Goal: Transaction & Acquisition: Obtain resource

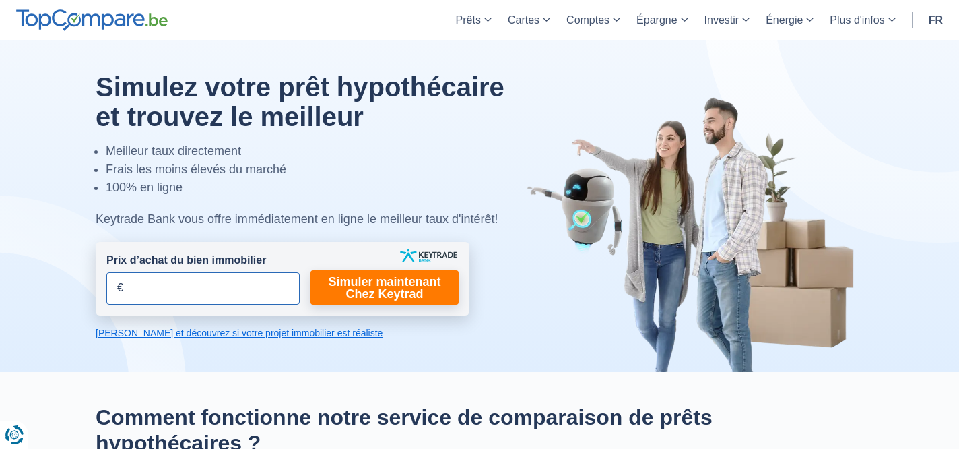
click at [139, 290] on input "Prix d’achat du bien immobilier" at bounding box center [202, 288] width 193 height 32
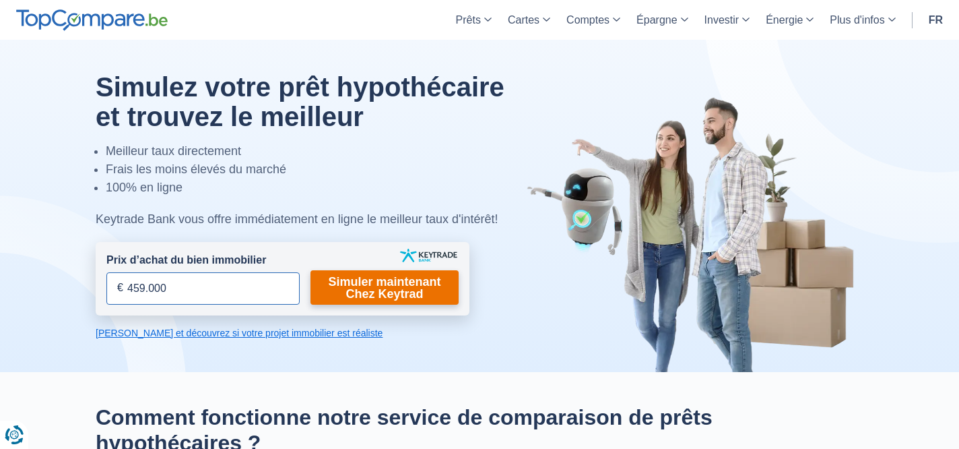
type input "459.000"
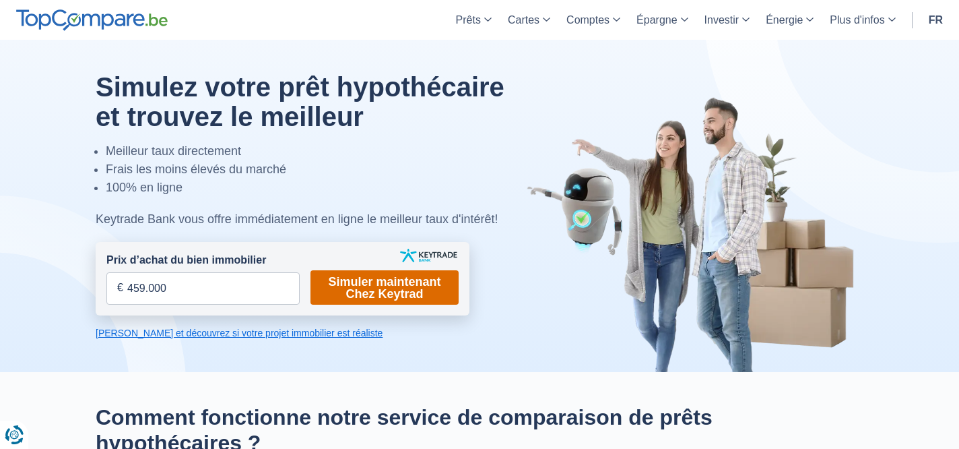
click at [382, 293] on link "Simuler maintenant Chez Keytrad" at bounding box center [385, 287] width 148 height 34
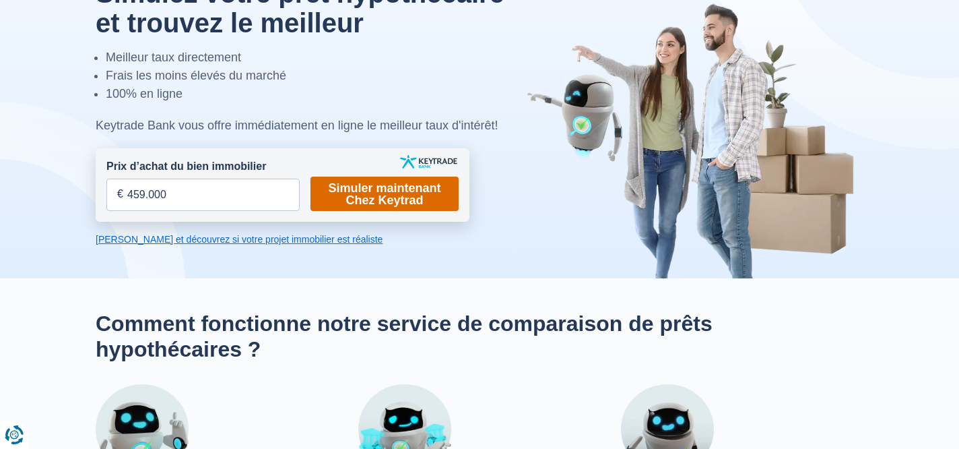
scroll to position [98, 0]
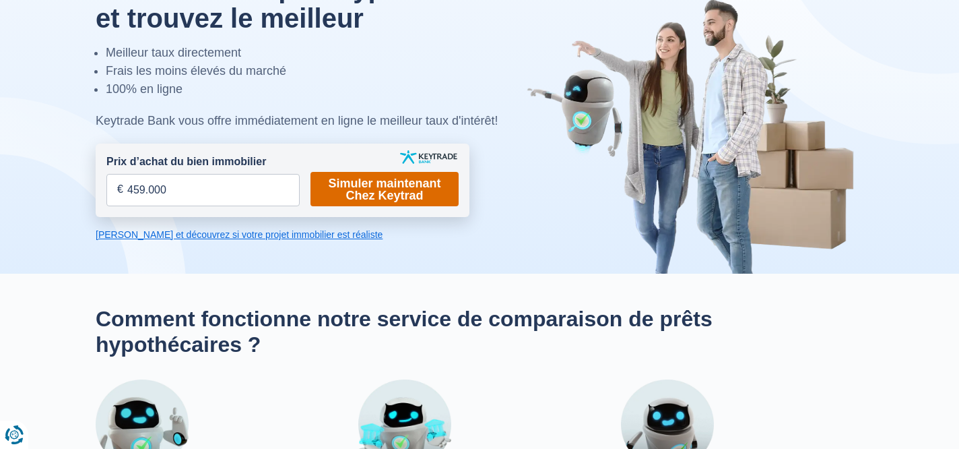
click at [387, 190] on link "Simuler maintenant Chez Keytrad" at bounding box center [385, 189] width 148 height 34
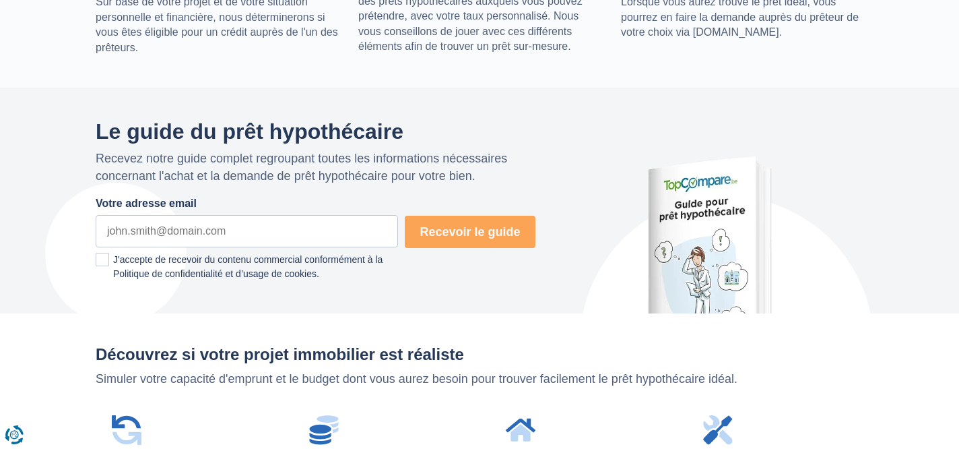
scroll to position [646, 0]
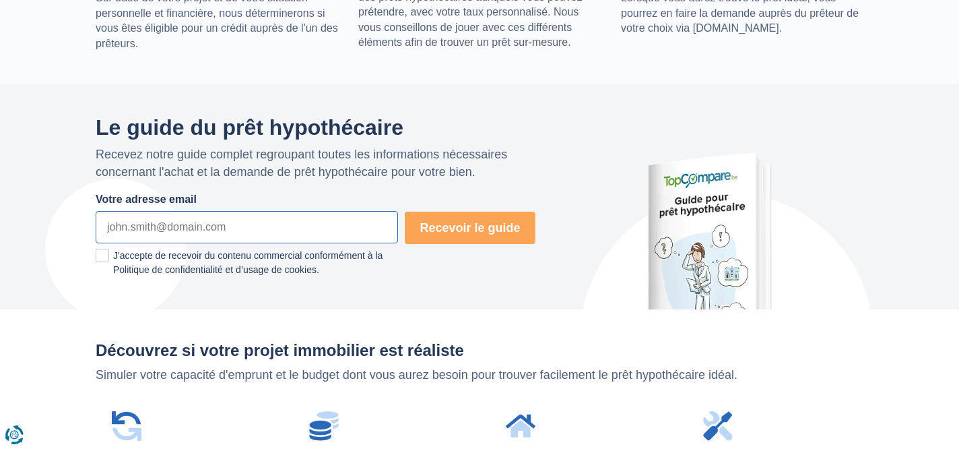
click at [265, 227] on input "Votre adresse email" at bounding box center [247, 227] width 302 height 32
type input "m.ibarra.serrano@gmail.com"
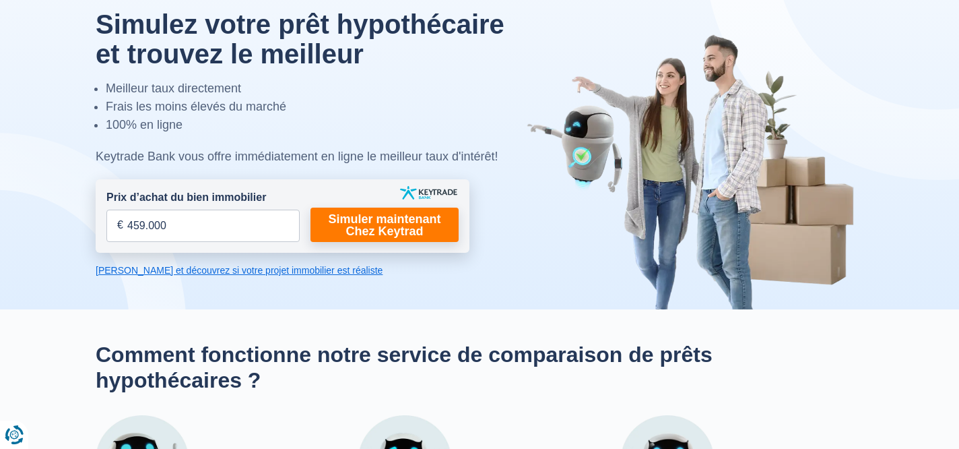
scroll to position [67, 0]
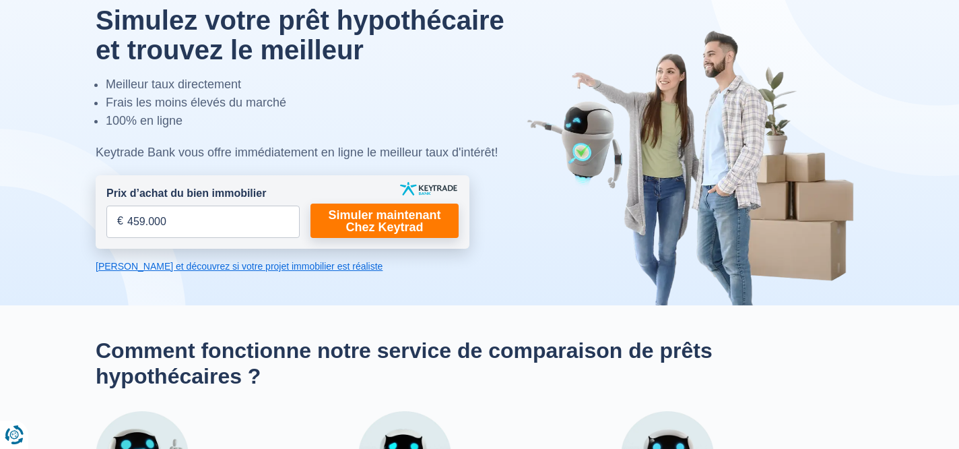
click at [263, 265] on link "[PERSON_NAME] et découvrez si votre projet immobilier est réaliste" at bounding box center [283, 265] width 374 height 13
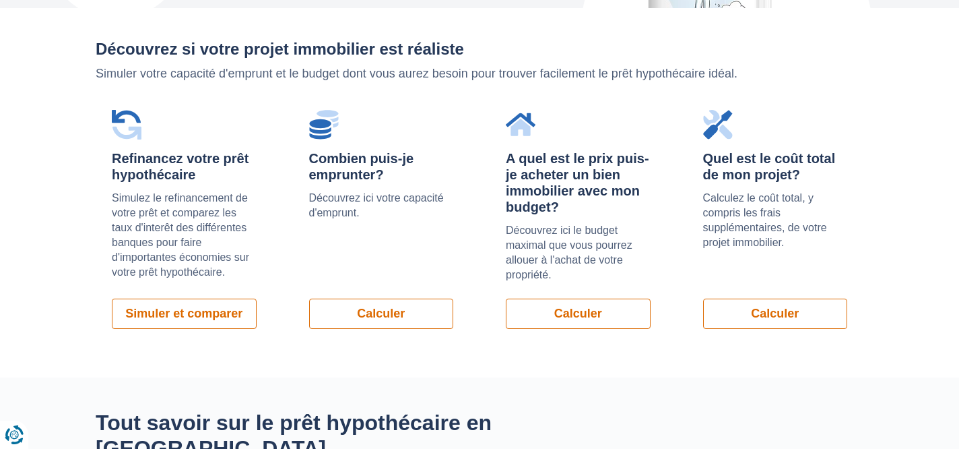
scroll to position [955, 0]
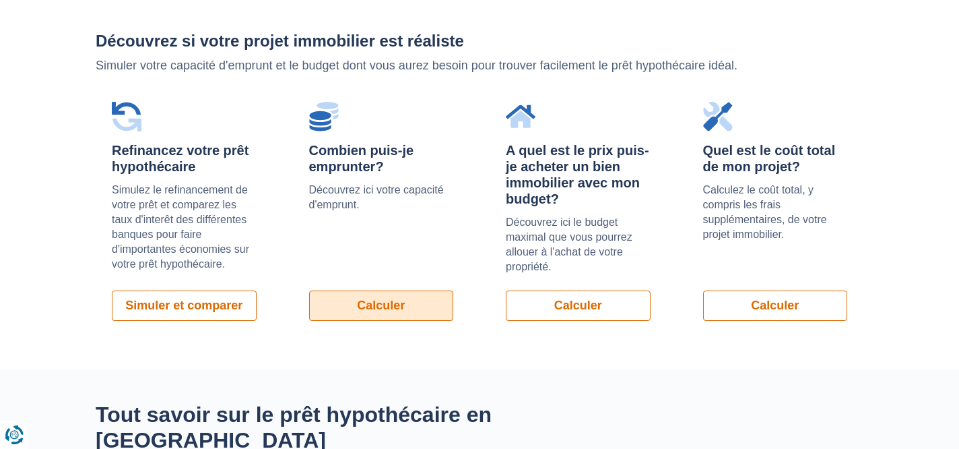
click at [383, 308] on link "Calculer" at bounding box center [381, 305] width 145 height 30
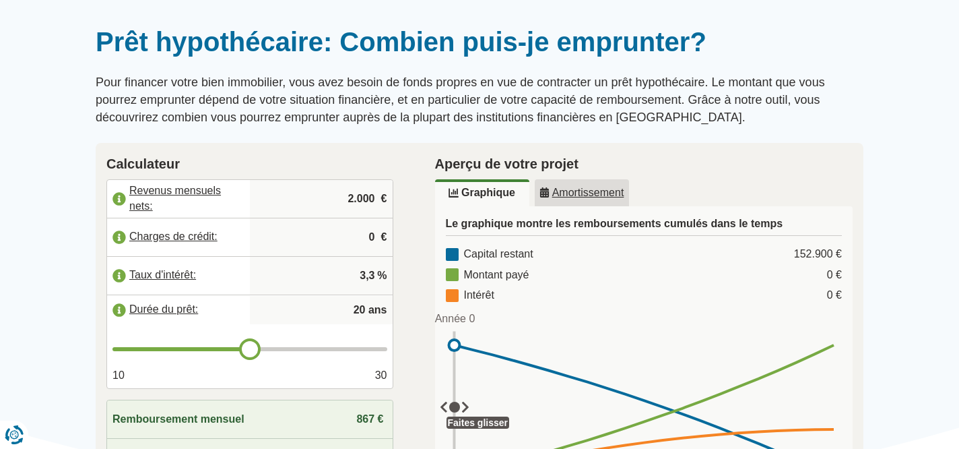
scroll to position [103, 0]
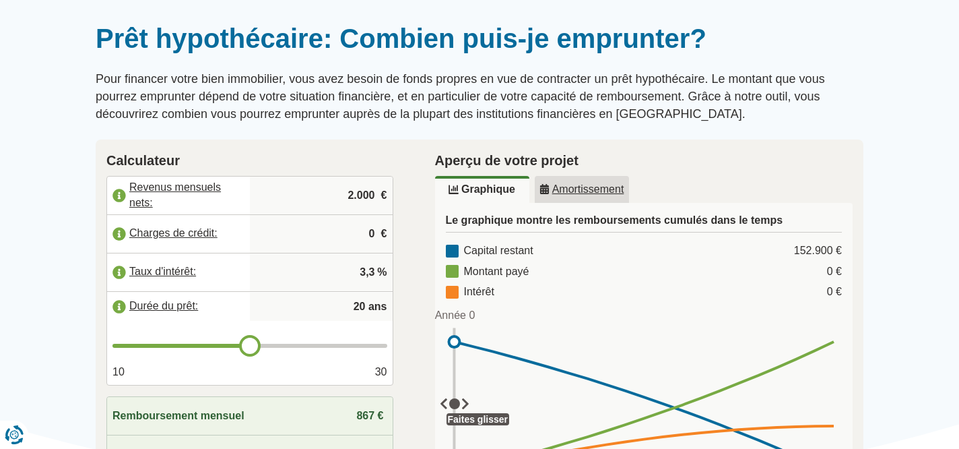
click at [364, 196] on input "2.000" at bounding box center [321, 195] width 132 height 36
drag, startPoint x: 375, startPoint y: 195, endPoint x: 320, endPoint y: 195, distance: 55.2
click at [321, 195] on input "2.000" at bounding box center [321, 195] width 132 height 36
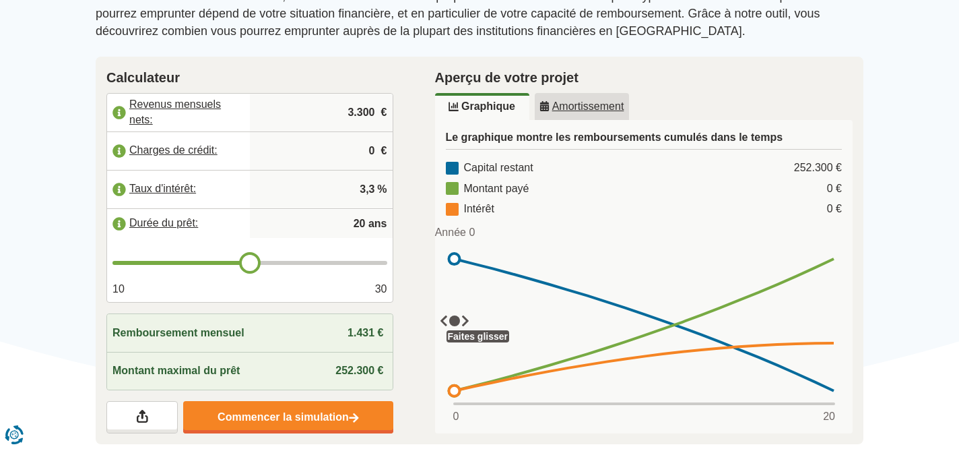
scroll to position [190, 0]
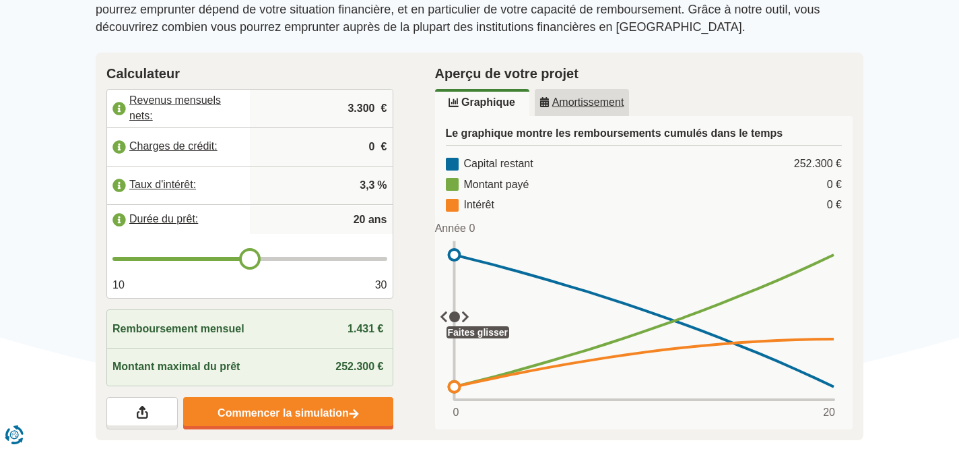
type input "3.300"
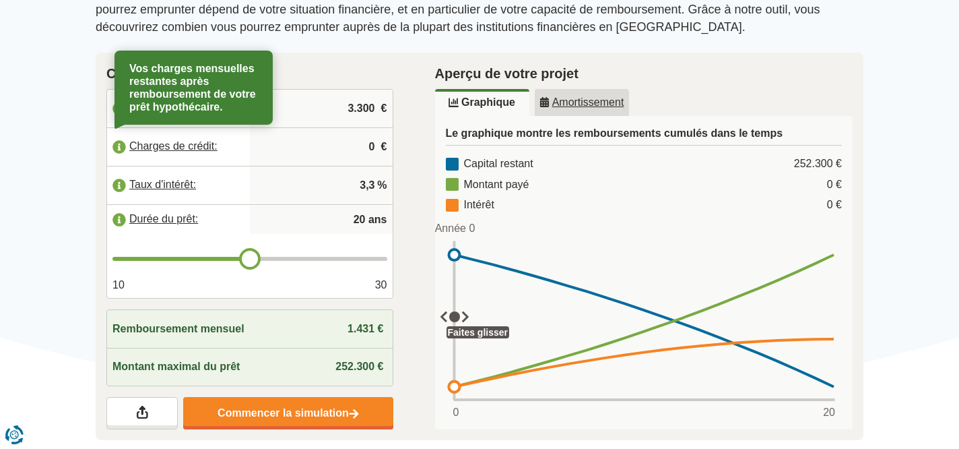
click at [195, 146] on label "Charges de crédit:" at bounding box center [178, 147] width 143 height 30
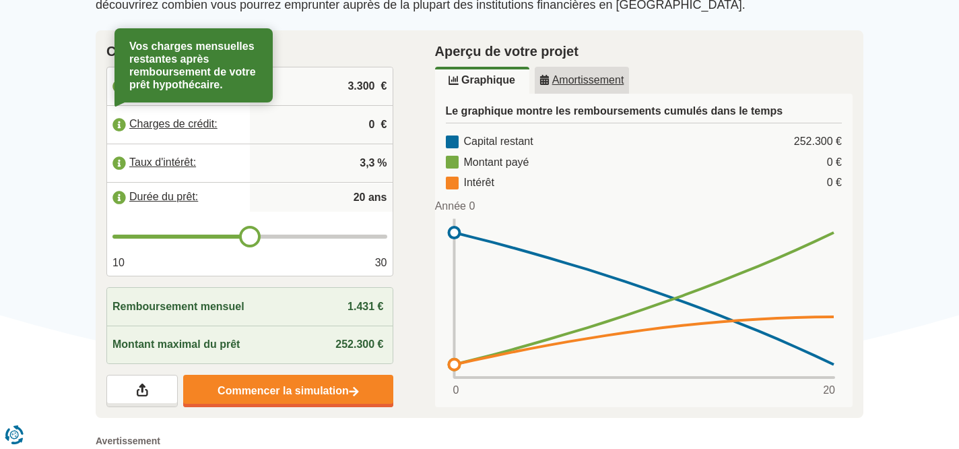
scroll to position [208, 0]
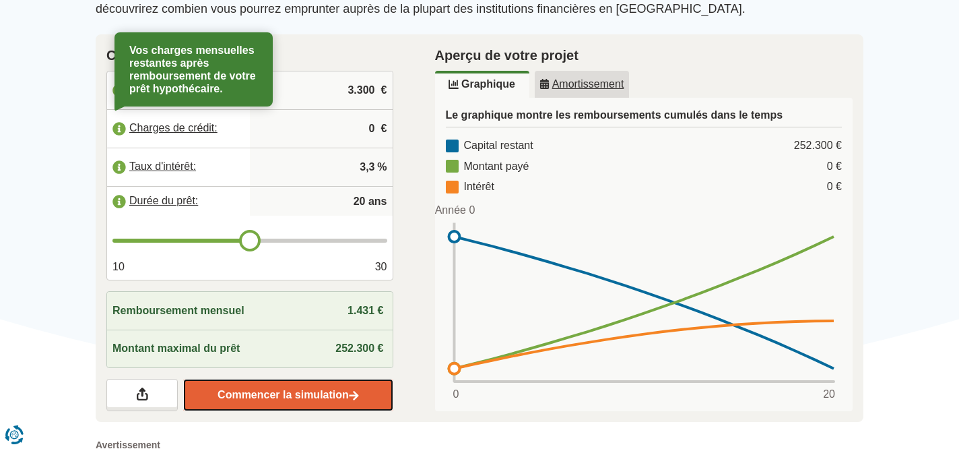
click at [293, 396] on link "Commencer la simulation" at bounding box center [287, 395] width 209 height 32
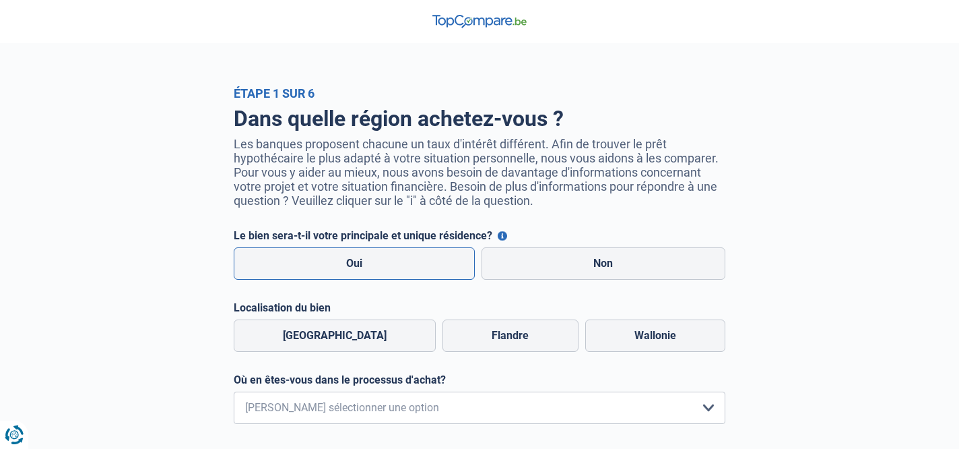
click at [364, 267] on label "Oui" at bounding box center [354, 263] width 241 height 32
click at [364, 267] on input "Oui" at bounding box center [354, 263] width 241 height 32
radio input "true"
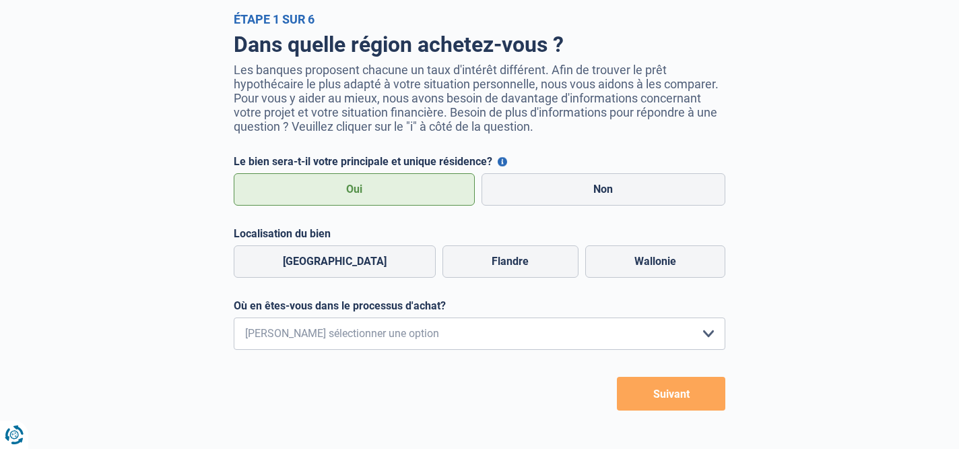
scroll to position [82, 0]
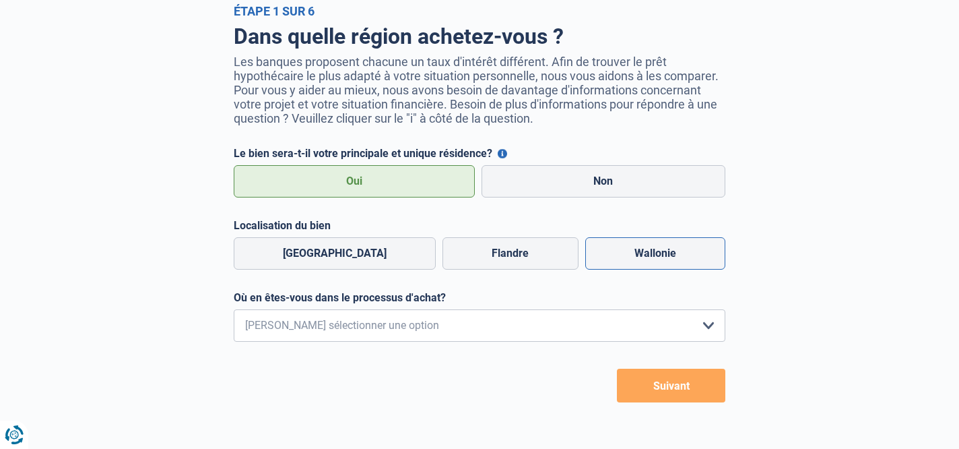
click at [642, 255] on label "Wallonie" at bounding box center [655, 253] width 140 height 32
click at [642, 255] on input "Wallonie" at bounding box center [655, 253] width 140 height 32
radio input "true"
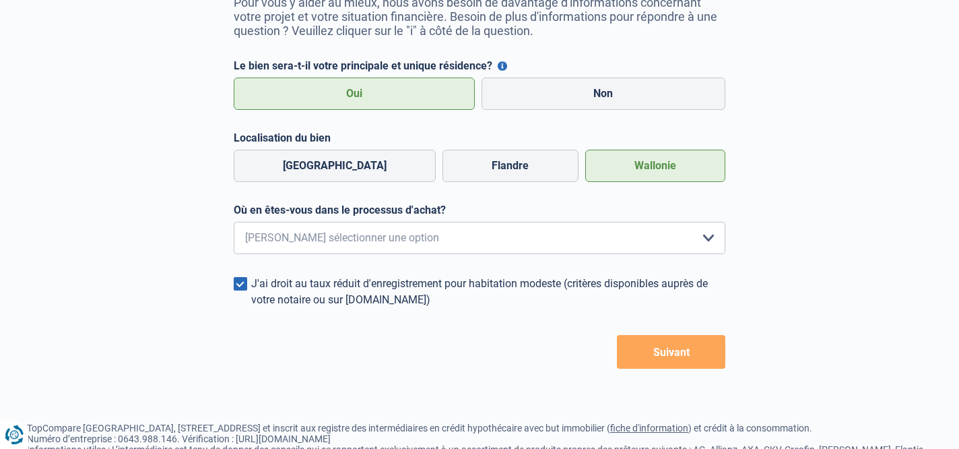
scroll to position [172, 0]
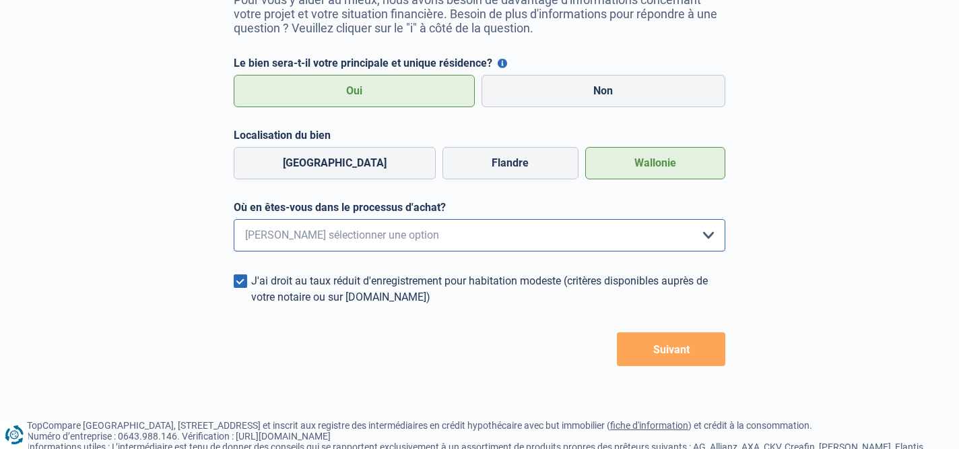
click at [591, 232] on select "Je me renseigne juste car je n'ai pas de projet d'achat concret actuellement Je…" at bounding box center [480, 235] width 492 height 32
select select "1c"
click at [234, 219] on select "Je me renseigne juste car je n'ai pas de projet d'achat concret actuellement Je…" at bounding box center [480, 235] width 492 height 32
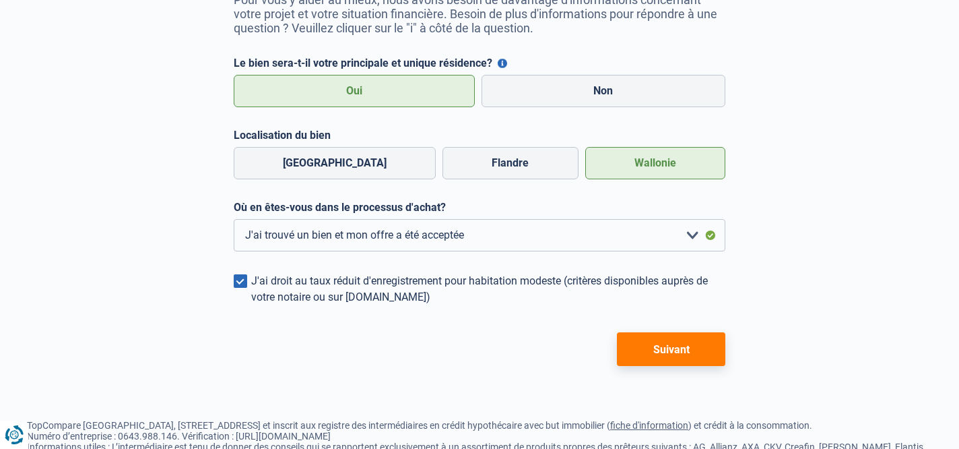
click at [693, 346] on button "Suivant" at bounding box center [671, 349] width 108 height 34
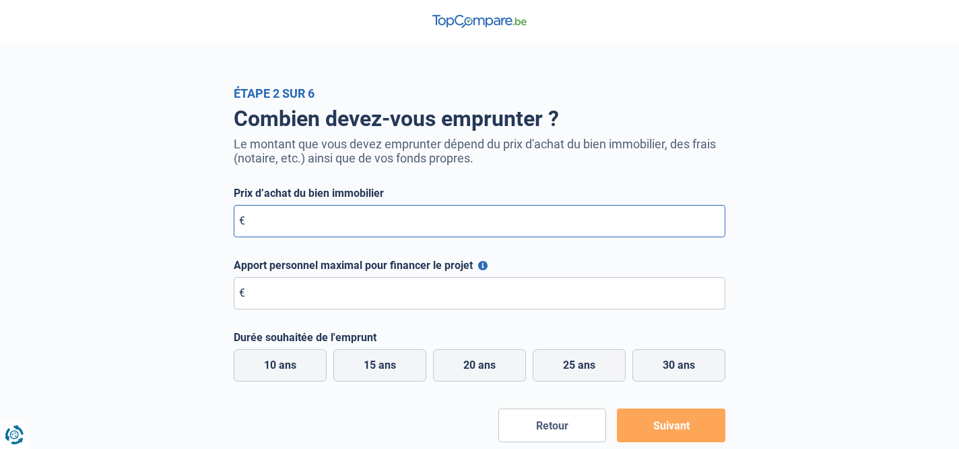
click at [399, 221] on input "Prix d’achat du bien immobilier" at bounding box center [480, 221] width 492 height 32
type input "459.000"
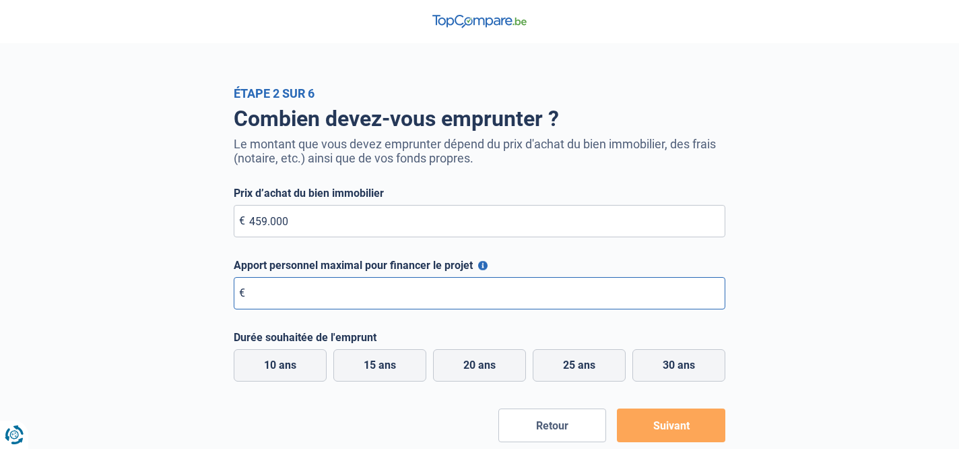
click at [380, 289] on input "Apport personnel maximal pour financer le projet" at bounding box center [480, 293] width 492 height 32
type input "250.000"
click at [483, 365] on label "20 ans" at bounding box center [479, 365] width 93 height 32
click at [483, 365] on input "20 ans" at bounding box center [479, 365] width 93 height 32
radio input "true"
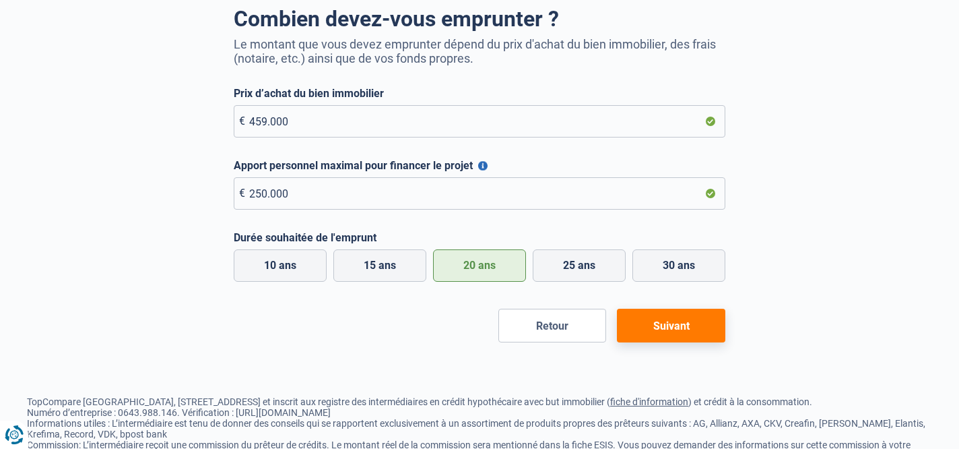
scroll to position [110, 0]
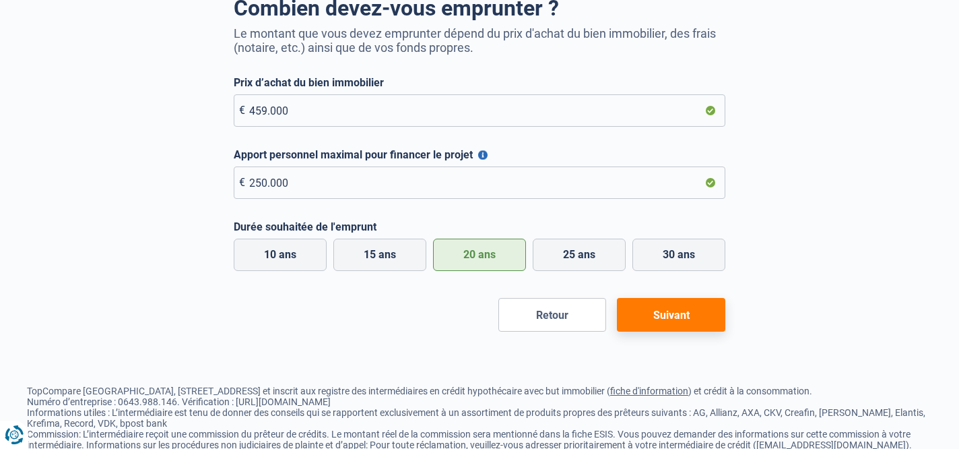
click at [664, 316] on button "Suivant" at bounding box center [671, 315] width 108 height 34
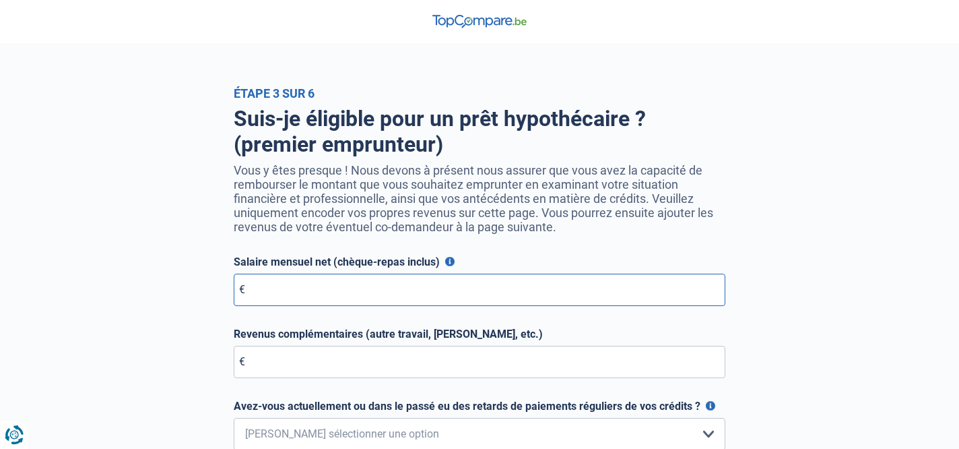
click at [406, 286] on input "Salaire mensuel net (chèque-repas inclus)" at bounding box center [480, 289] width 492 height 32
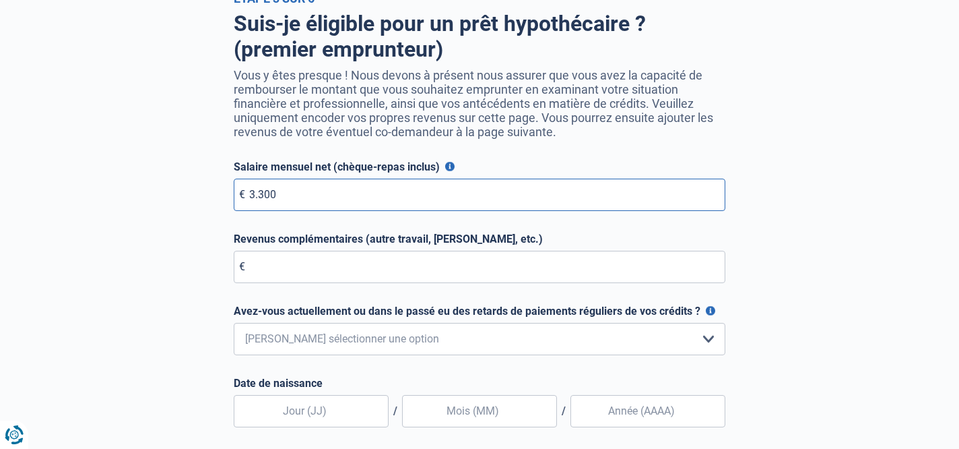
scroll to position [109, 0]
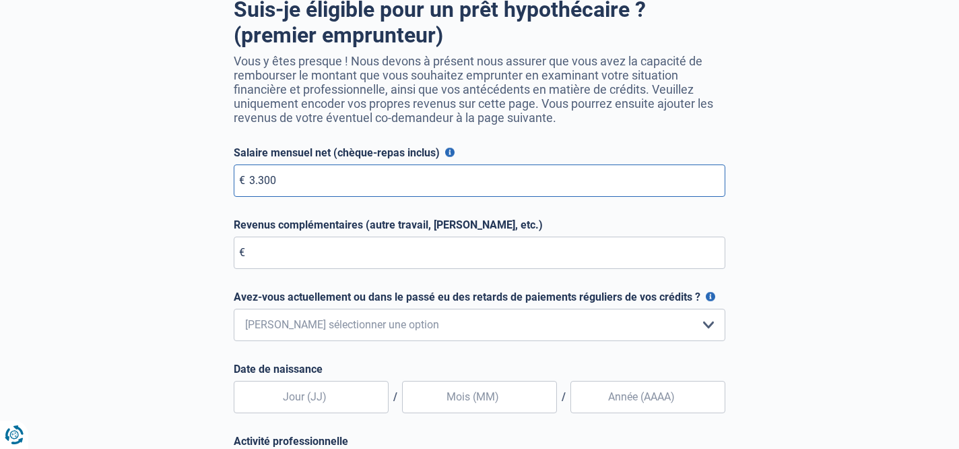
type input "3.300"
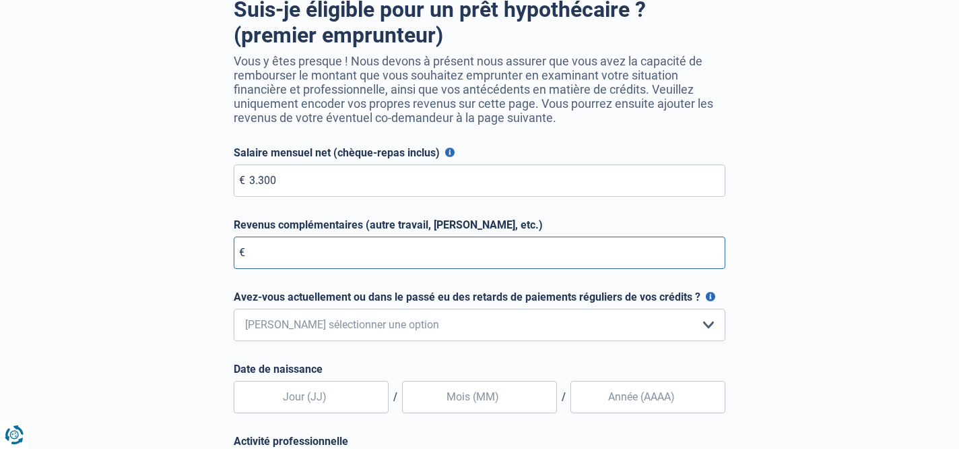
click at [358, 251] on input "Revenus complémentaires (autre travail, loyer, etc.)" at bounding box center [480, 252] width 492 height 32
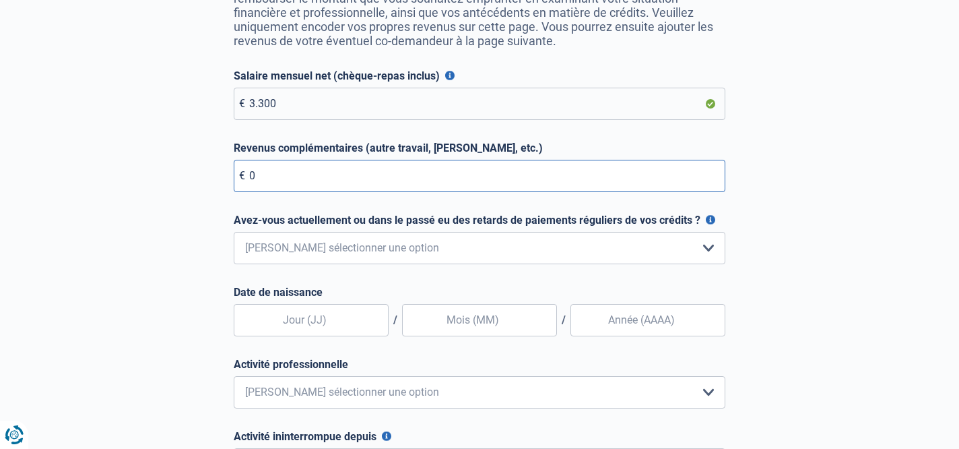
scroll to position [189, 0]
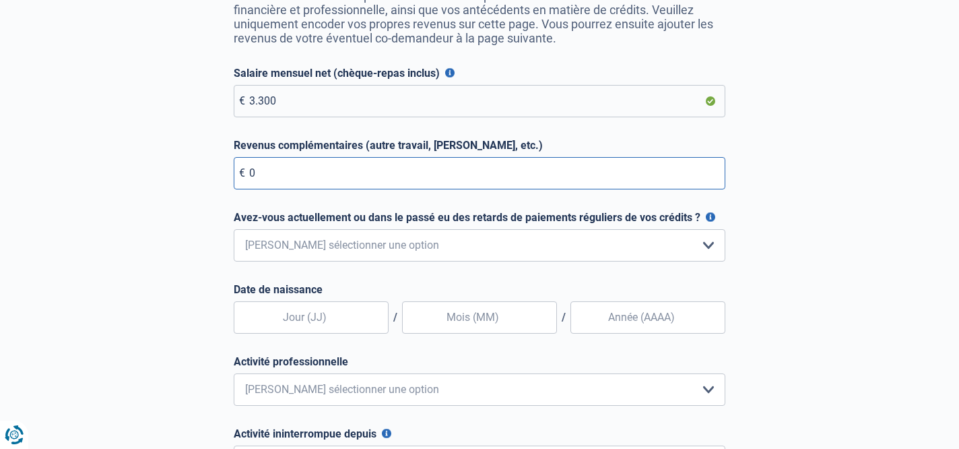
type input "0"
click at [409, 247] on select "Non, jamais Oui mais j'ai tout remboursé il y a moins d'un an Oui mais cela fai…" at bounding box center [480, 245] width 492 height 32
select select "0"
click at [234, 229] on select "Non, jamais Oui mais j'ai tout remboursé il y a moins d'un an Oui mais cela fai…" at bounding box center [480, 245] width 492 height 32
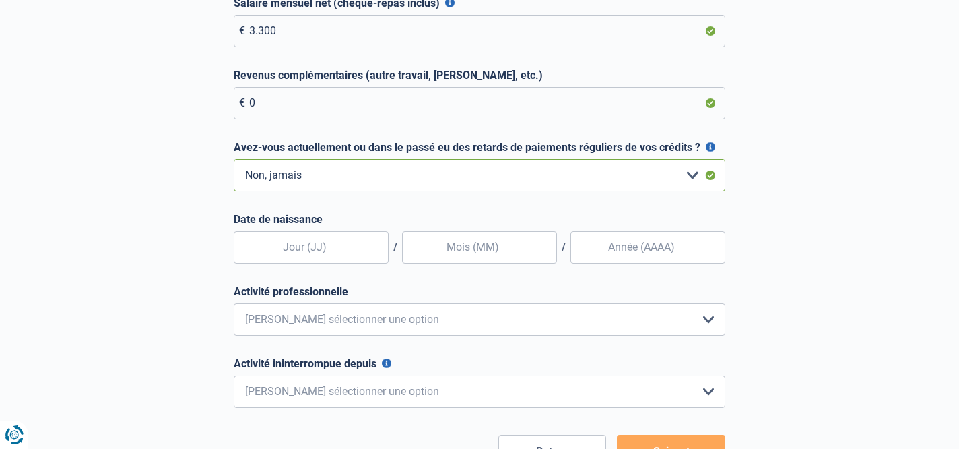
scroll to position [262, 0]
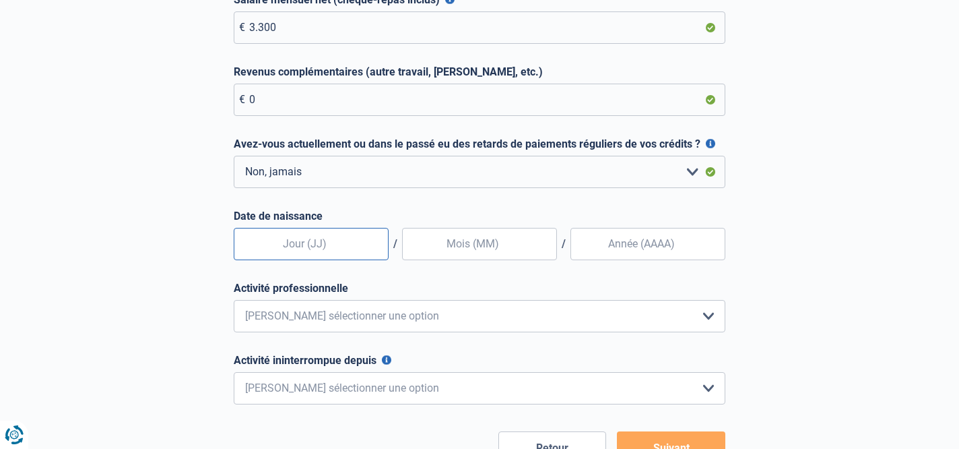
click at [351, 246] on input "text" at bounding box center [311, 244] width 155 height 32
type input "09"
type input "07"
type input "1971"
click at [322, 312] on select "Employé privé Ouvrier Fonctionnaire Indépendant Dirigeant d'entreprise Pensionn…" at bounding box center [480, 316] width 492 height 32
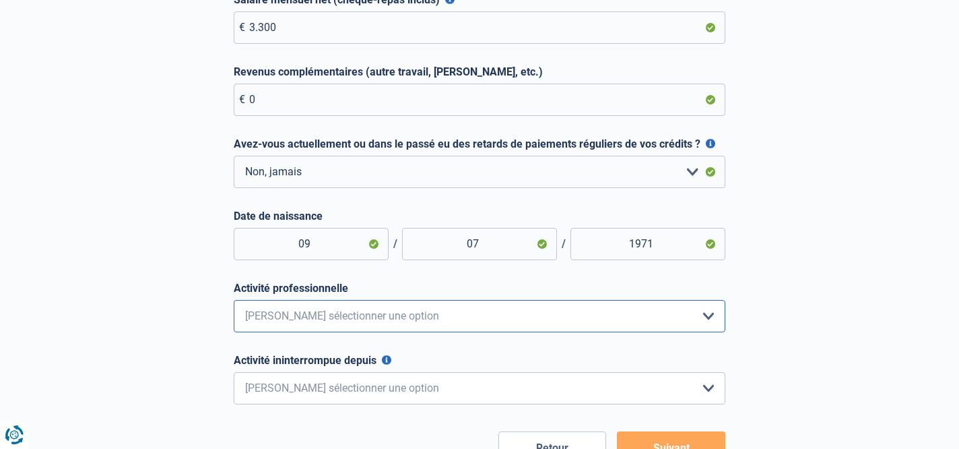
select select "privateEmployee"
click at [234, 300] on select "Employé privé Ouvrier Fonctionnaire Indépendant Dirigeant d'entreprise Pensionn…" at bounding box center [480, 316] width 492 height 32
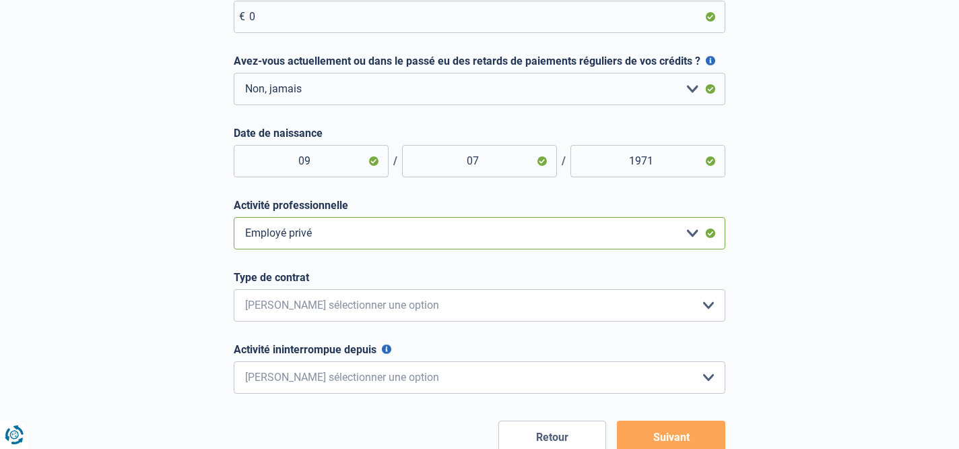
scroll to position [354, 0]
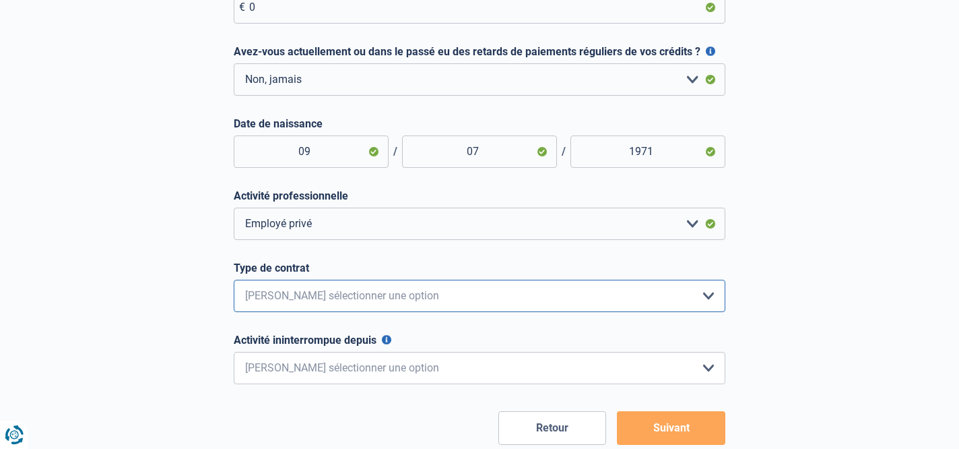
click at [313, 295] on select "Intérimaire Contrat à Durée Indéterminée Contrat à Durée Déterminée Veuillez sé…" at bounding box center [480, 296] width 492 height 32
select select "permanent"
click at [234, 280] on select "Intérimaire Contrat à Durée Indéterminée Contrat à Durée Déterminée Veuillez sé…" at bounding box center [480, 296] width 492 height 32
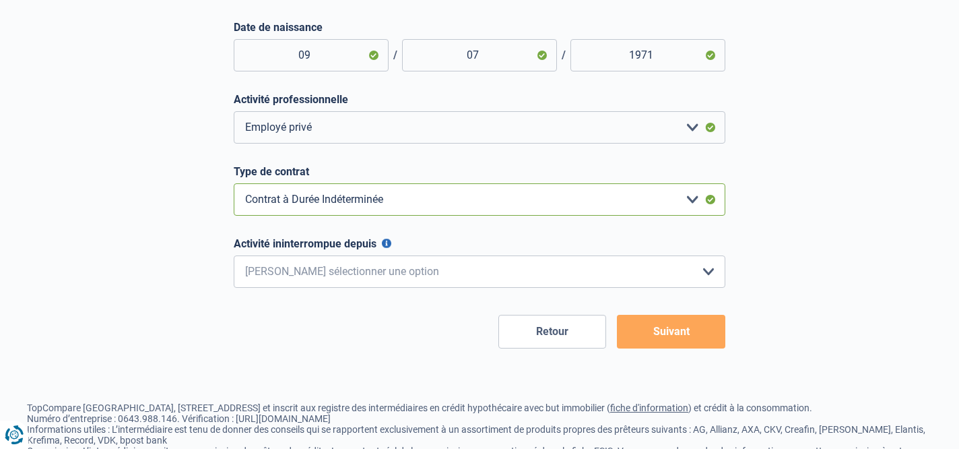
scroll to position [453, 0]
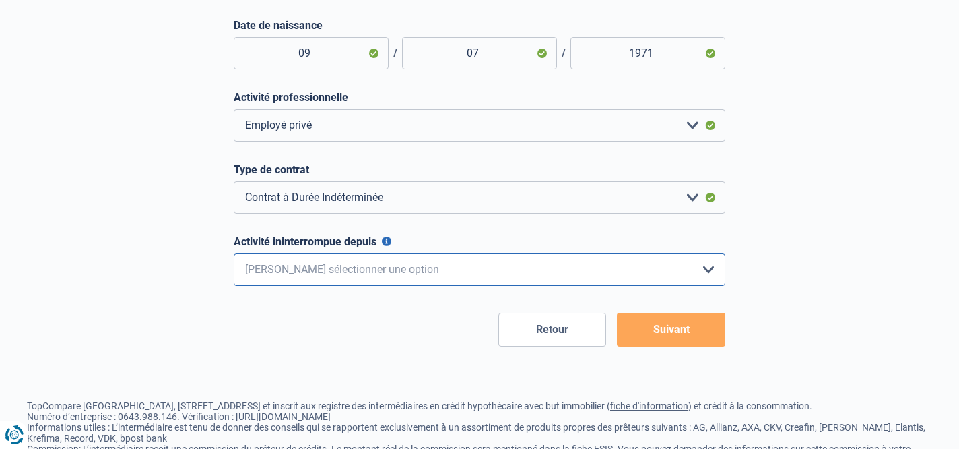
click at [337, 273] on select "< 6 mois 6 - 12 mois 12 - 24 mois 24 - 36 mois > 36 mois Veuillez sélectionner …" at bounding box center [480, 269] width 492 height 32
select select "less6"
click at [234, 253] on select "< 6 mois 6 - 12 mois 12 - 24 mois 24 - 36 mois > 36 mois Veuillez sélectionner …" at bounding box center [480, 269] width 492 height 32
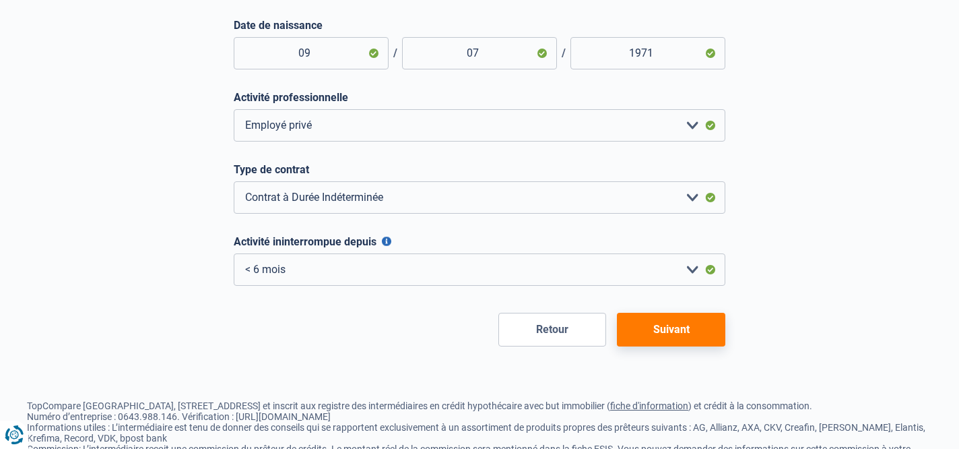
click at [678, 332] on button "Suivant" at bounding box center [671, 330] width 108 height 34
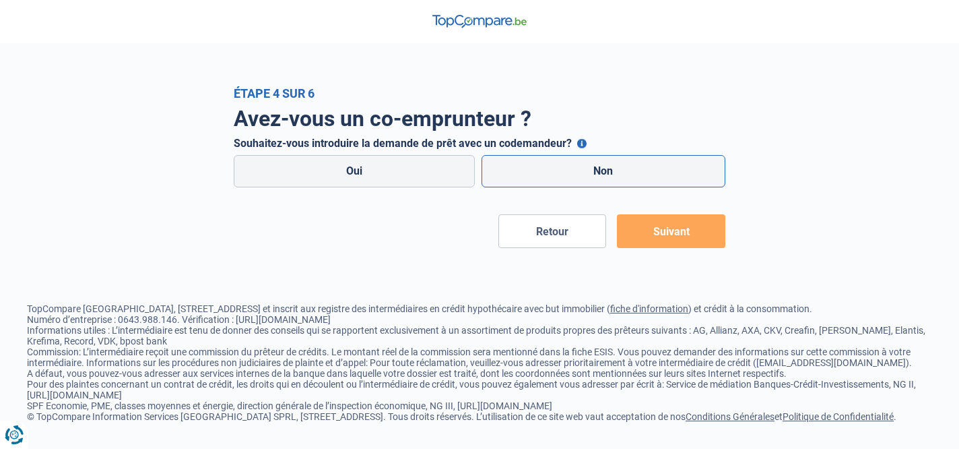
click at [619, 166] on label "Non" at bounding box center [604, 171] width 245 height 32
click at [619, 166] on input "Non" at bounding box center [604, 171] width 245 height 32
radio input "true"
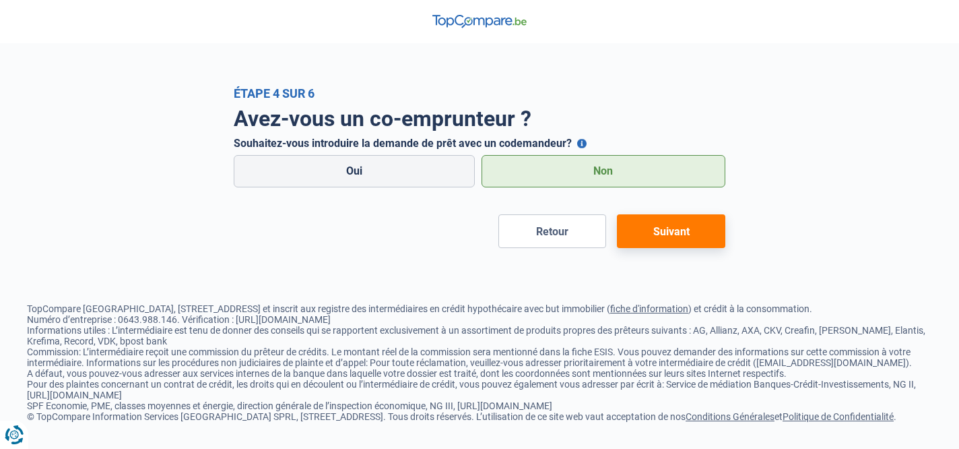
click at [667, 242] on button "Suivant" at bounding box center [671, 231] width 108 height 34
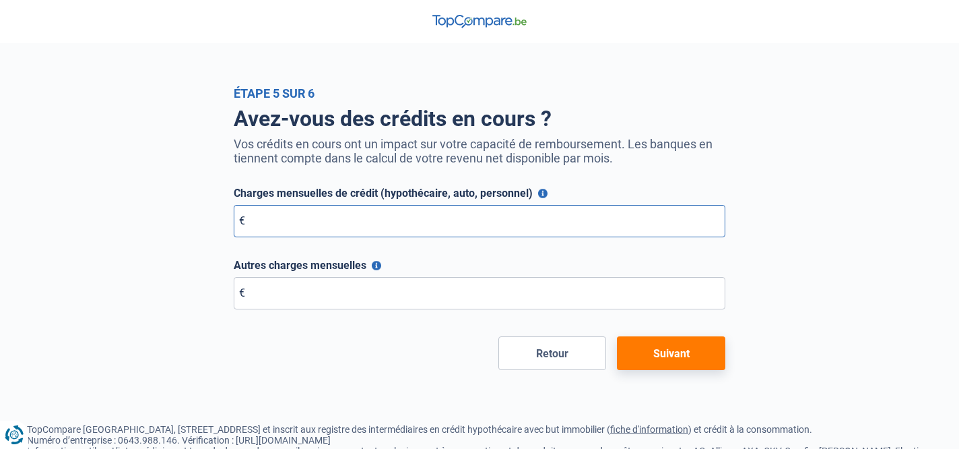
click at [362, 219] on input "Charges mensuelles de crédit (hypothécaire, auto, personnel)" at bounding box center [480, 221] width 492 height 32
type input "0"
click at [325, 290] on input "Autres charges mensuelles" at bounding box center [480, 293] width 492 height 32
click at [377, 266] on button "Autres charges mensuelles" at bounding box center [376, 265] width 9 height 9
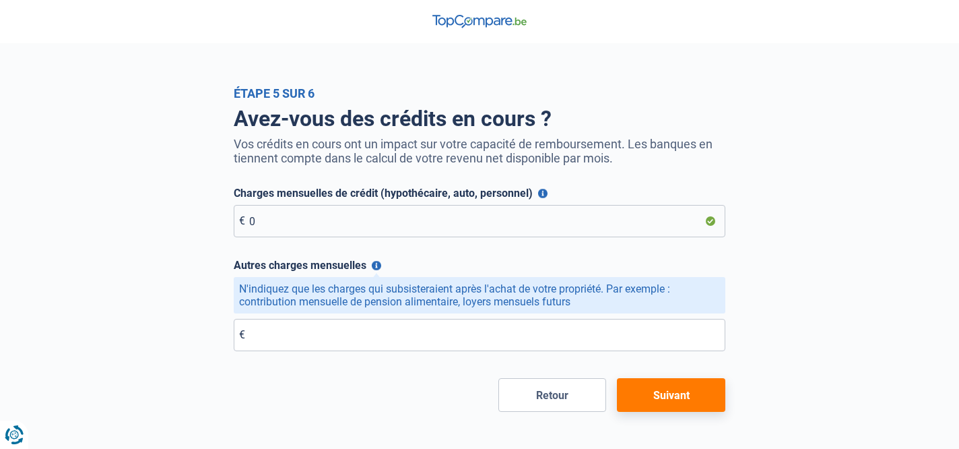
click at [242, 361] on form "Charges mensuelles de crédit (hypothécaire, auto, personnel) Veuillez indiquer …" at bounding box center [480, 299] width 492 height 225
click at [289, 333] on input "Autres charges mensuelles" at bounding box center [480, 335] width 492 height 32
type input "0"
click at [659, 387] on button "Suivant" at bounding box center [671, 395] width 108 height 34
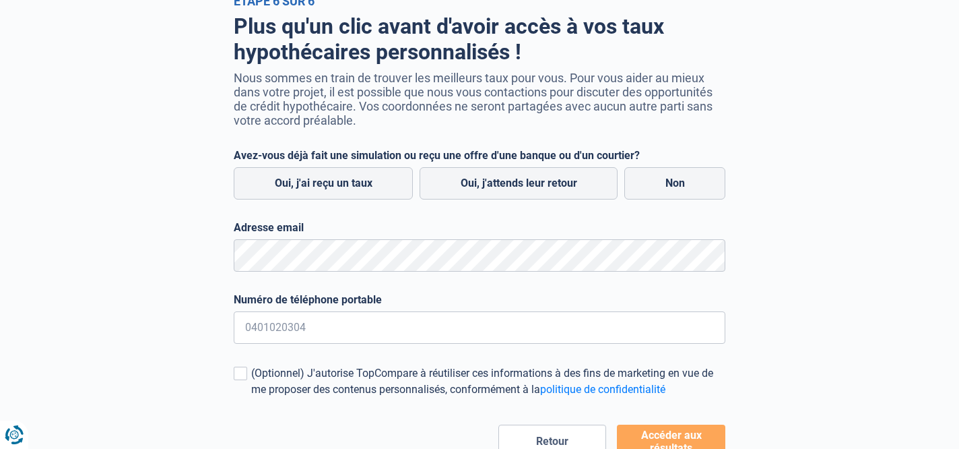
scroll to position [94, 0]
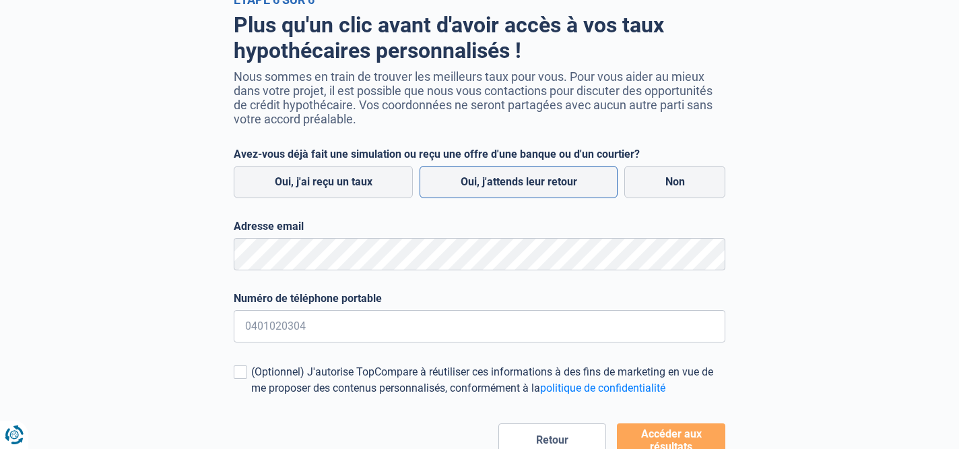
click at [513, 181] on label "Oui, j'attends leur retour" at bounding box center [519, 182] width 198 height 32
click at [513, 181] on input "Oui, j'attends leur retour" at bounding box center [519, 182] width 198 height 32
radio input "true"
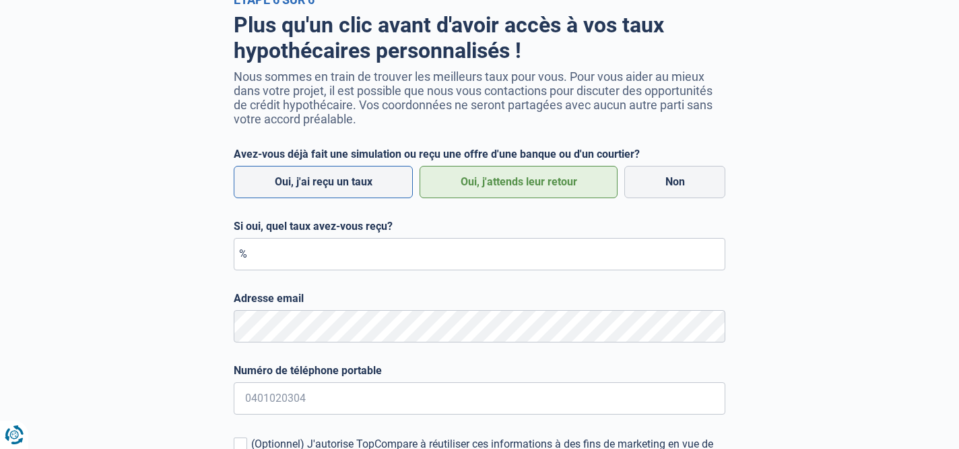
click at [367, 181] on label "Oui, j'ai reçu un taux" at bounding box center [323, 182] width 179 height 32
click at [367, 181] on input "Oui, j'ai reçu un taux" at bounding box center [323, 182] width 179 height 32
radio input "true"
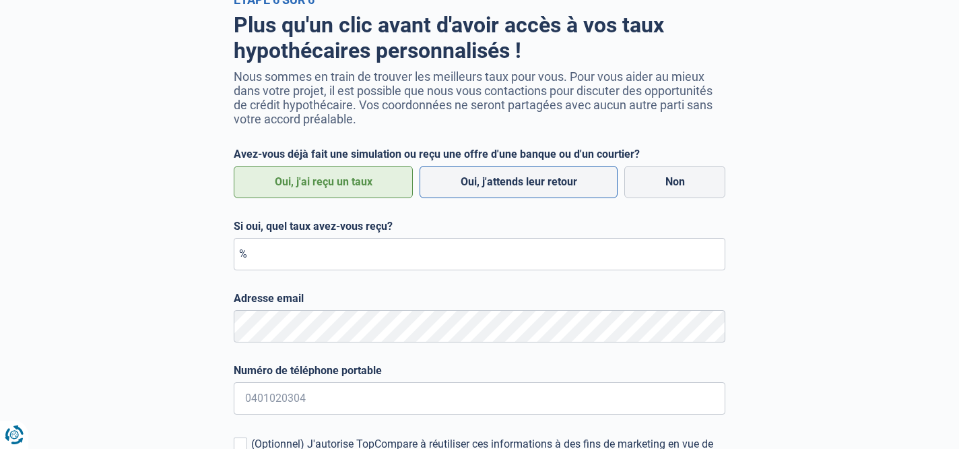
click at [515, 186] on label "Oui, j'attends leur retour" at bounding box center [519, 182] width 198 height 32
click at [515, 186] on input "Oui, j'attends leur retour" at bounding box center [519, 182] width 198 height 32
radio input "true"
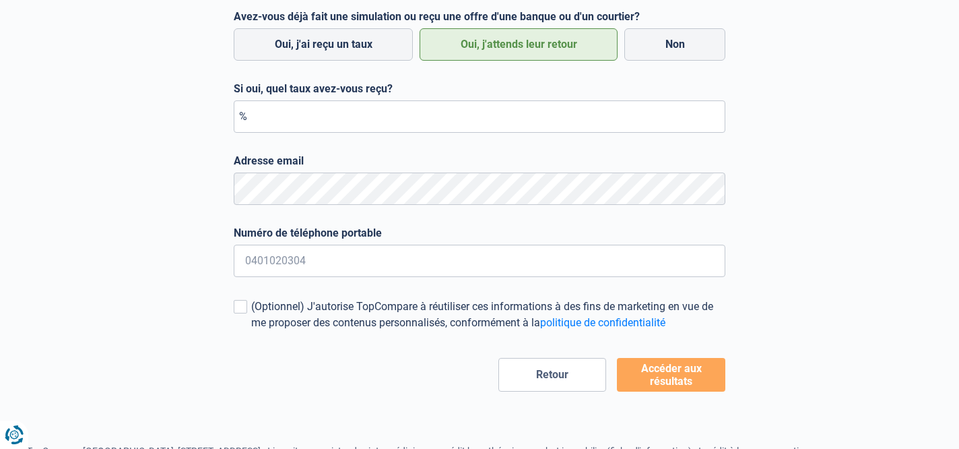
scroll to position [233, 0]
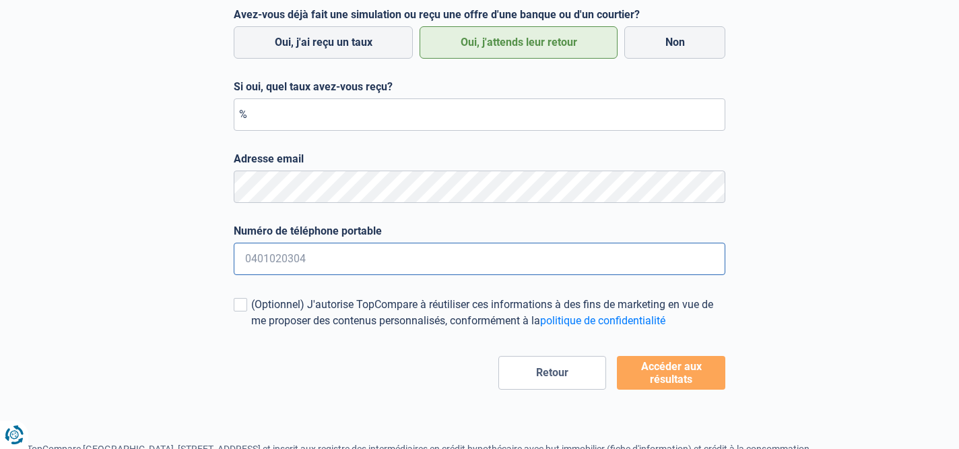
type input "0484063770"
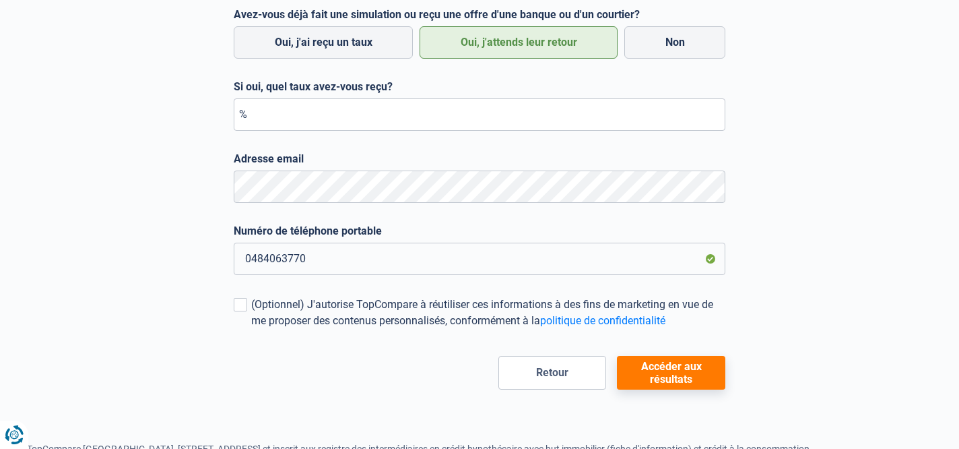
click at [682, 375] on button "Accéder aux résultats" at bounding box center [671, 373] width 108 height 34
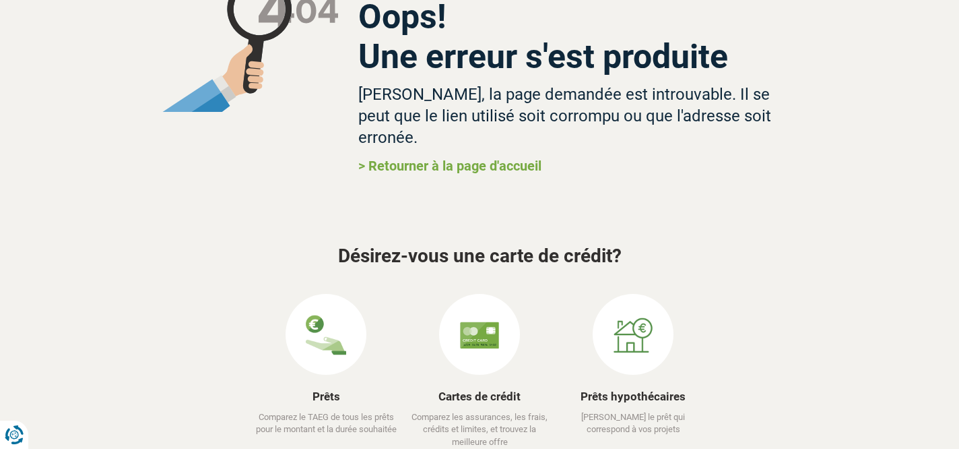
scroll to position [180, 0]
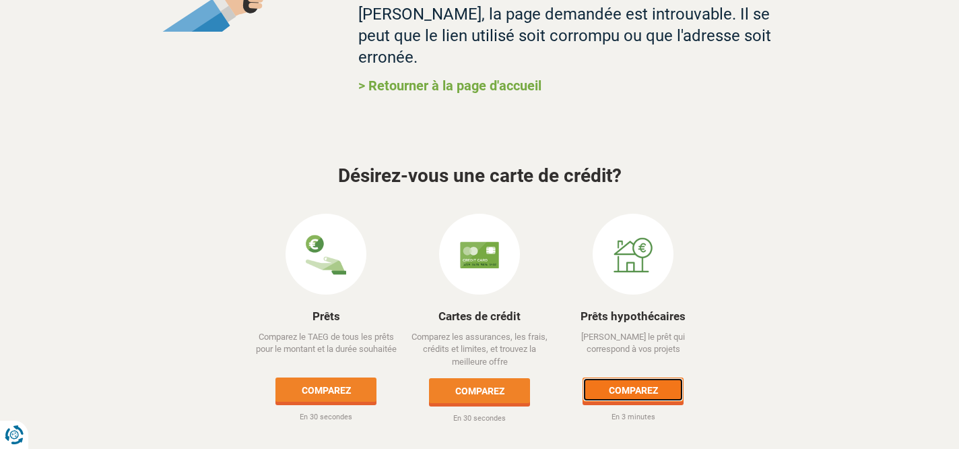
click at [646, 377] on link "Comparez" at bounding box center [633, 389] width 101 height 24
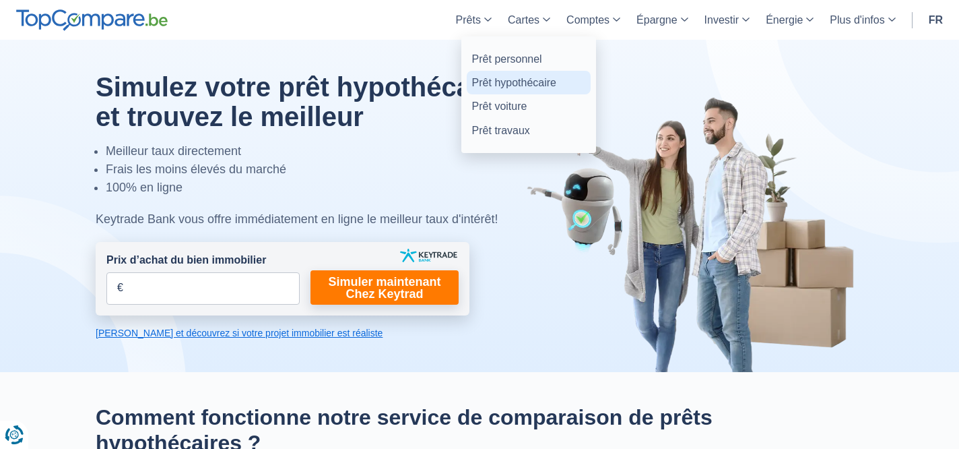
click at [501, 80] on link "Prêt hypothécaire" at bounding box center [529, 83] width 124 height 24
